Goal: Transaction & Acquisition: Purchase product/service

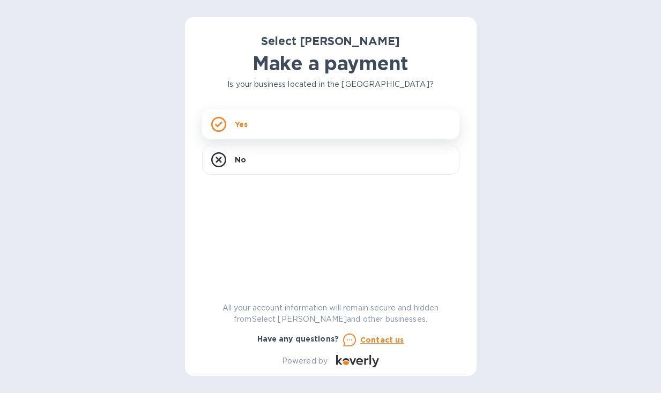
click at [236, 129] on p "Yes" at bounding box center [241, 124] width 13 height 11
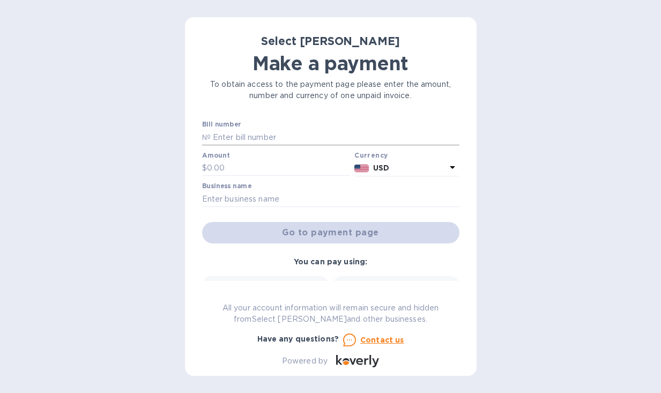
click at [243, 139] on input "text" at bounding box center [335, 137] width 249 height 16
type input "SS-262666"
type input "129.52"
click at [378, 189] on div "Business name" at bounding box center [330, 194] width 257 height 25
click at [363, 198] on input "text" at bounding box center [330, 199] width 257 height 16
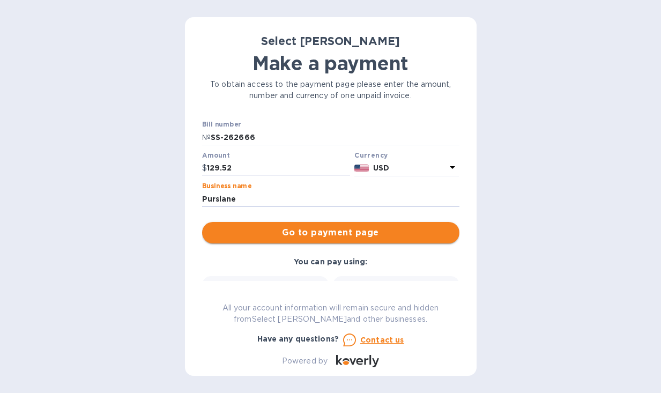
type input "Purslane"
click at [325, 237] on span "Go to payment page" at bounding box center [331, 232] width 240 height 13
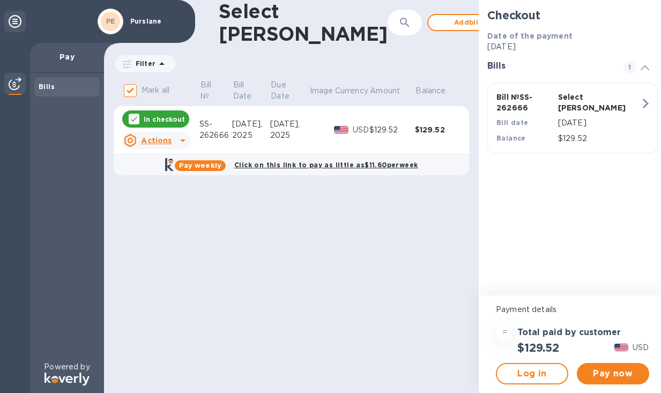
click at [598, 385] on div "Pay now" at bounding box center [612, 373] width 81 height 30
click at [599, 376] on span "Pay now" at bounding box center [612, 373] width 55 height 13
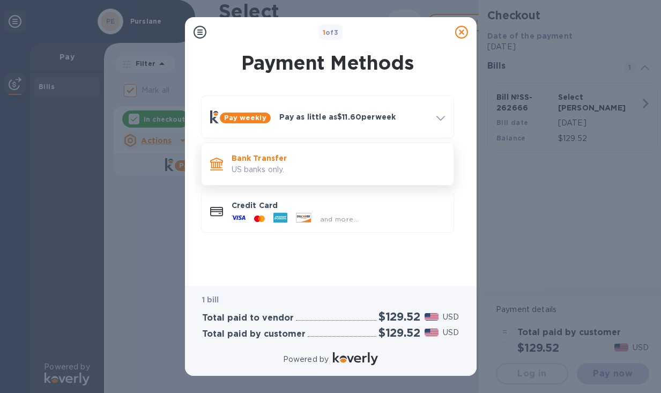
click at [384, 170] on p "US banks only." at bounding box center [337, 169] width 213 height 11
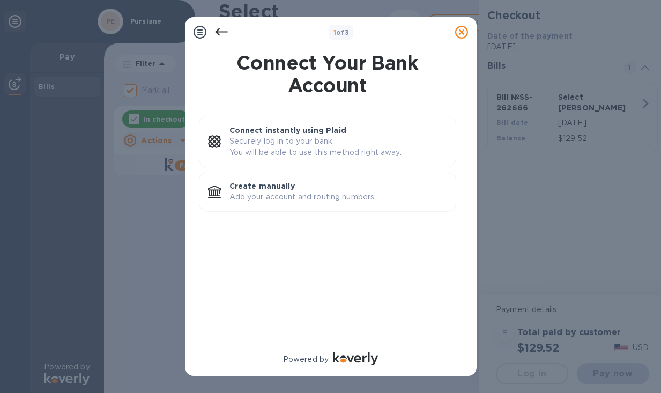
click at [384, 170] on div "Connect instantly using Plaid Securely log in to your bank. You will be able to…" at bounding box center [327, 166] width 257 height 100
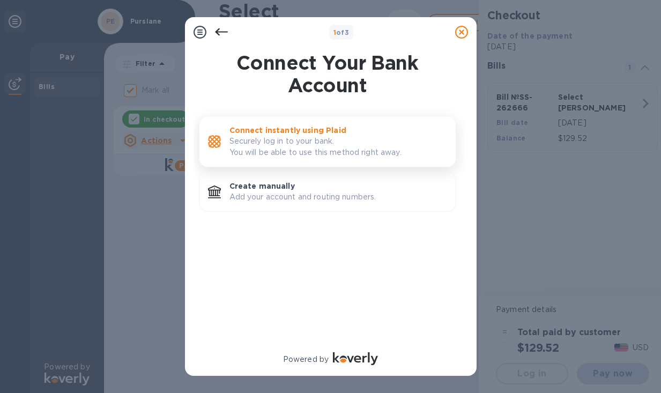
click at [325, 143] on p "Securely log in to your bank. You will be able to use this method right away." at bounding box center [338, 147] width 218 height 23
